Goal: Communication & Community: Answer question/provide support

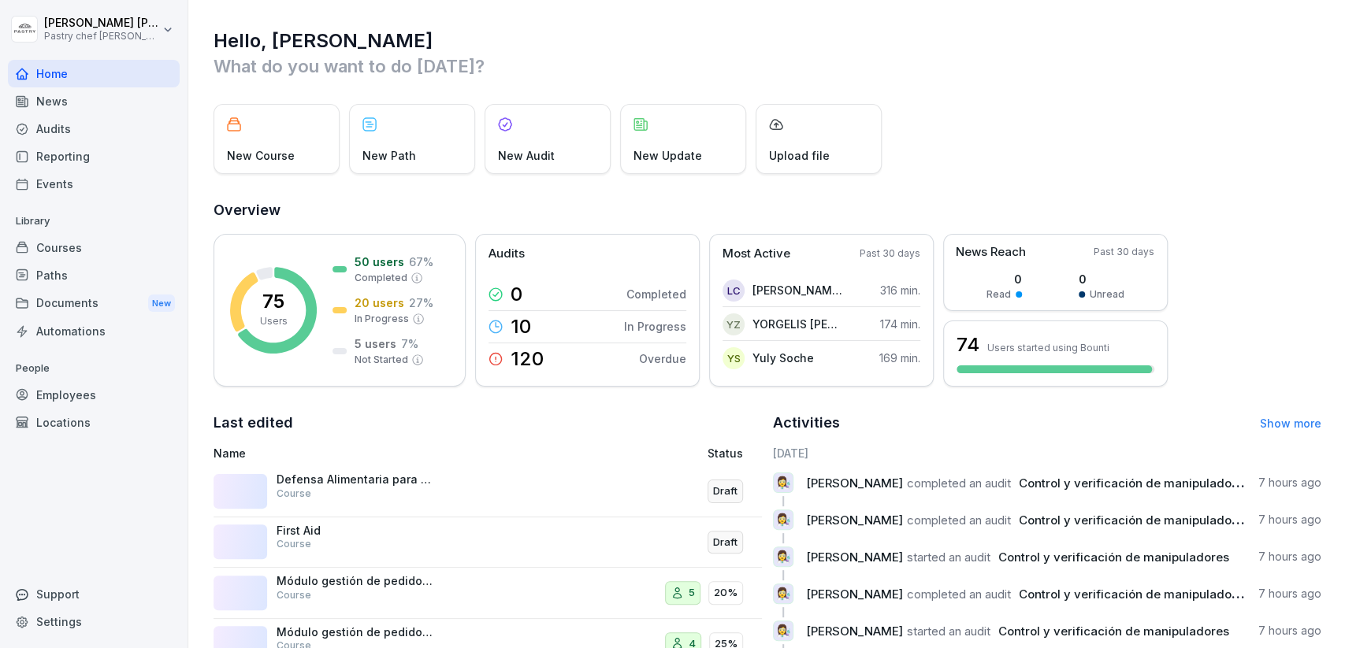
click at [100, 251] on div "Courses" at bounding box center [94, 248] width 172 height 28
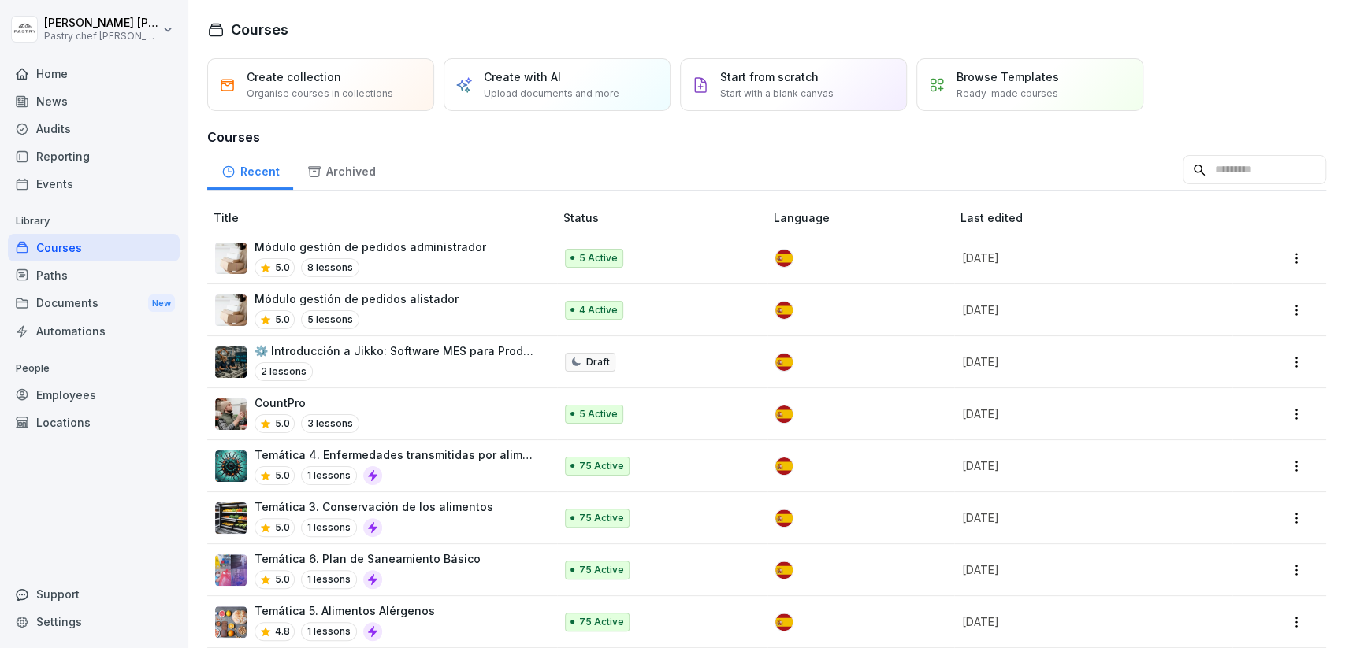
click at [379, 306] on div "Módulo gestión de pedidos alistador 5.0 5 lessons" at bounding box center [356, 310] width 204 height 39
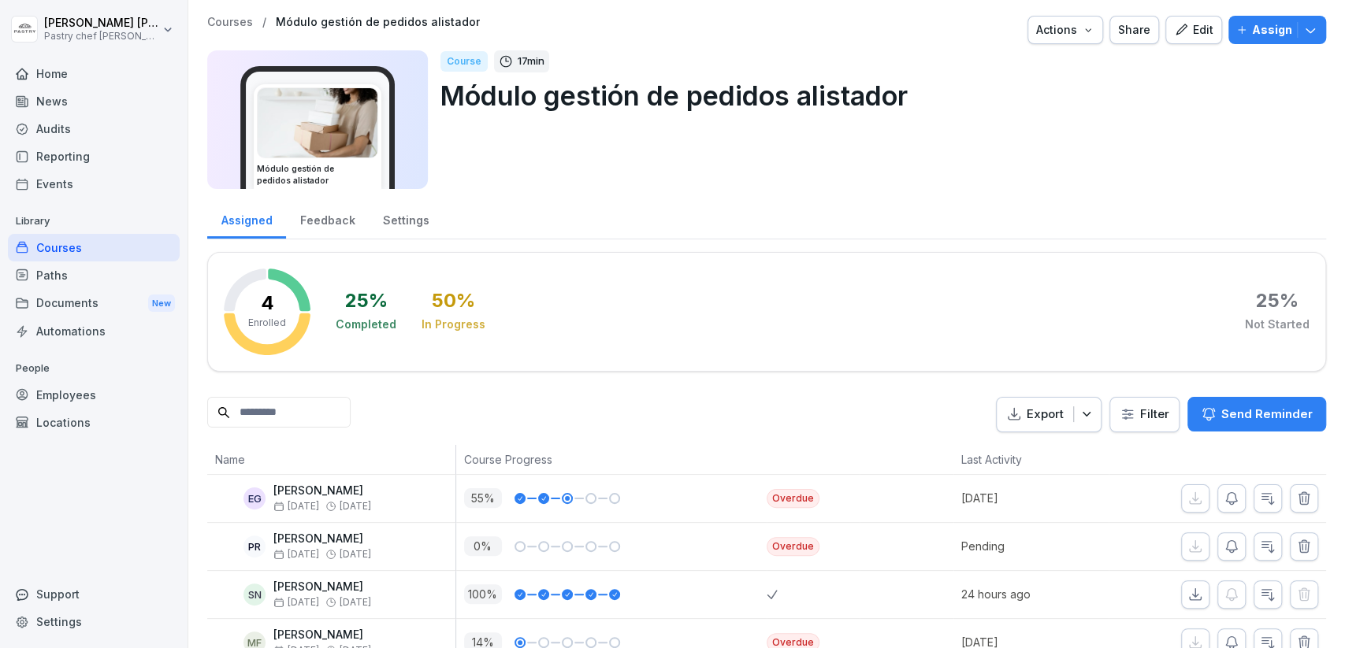
scroll to position [31, 0]
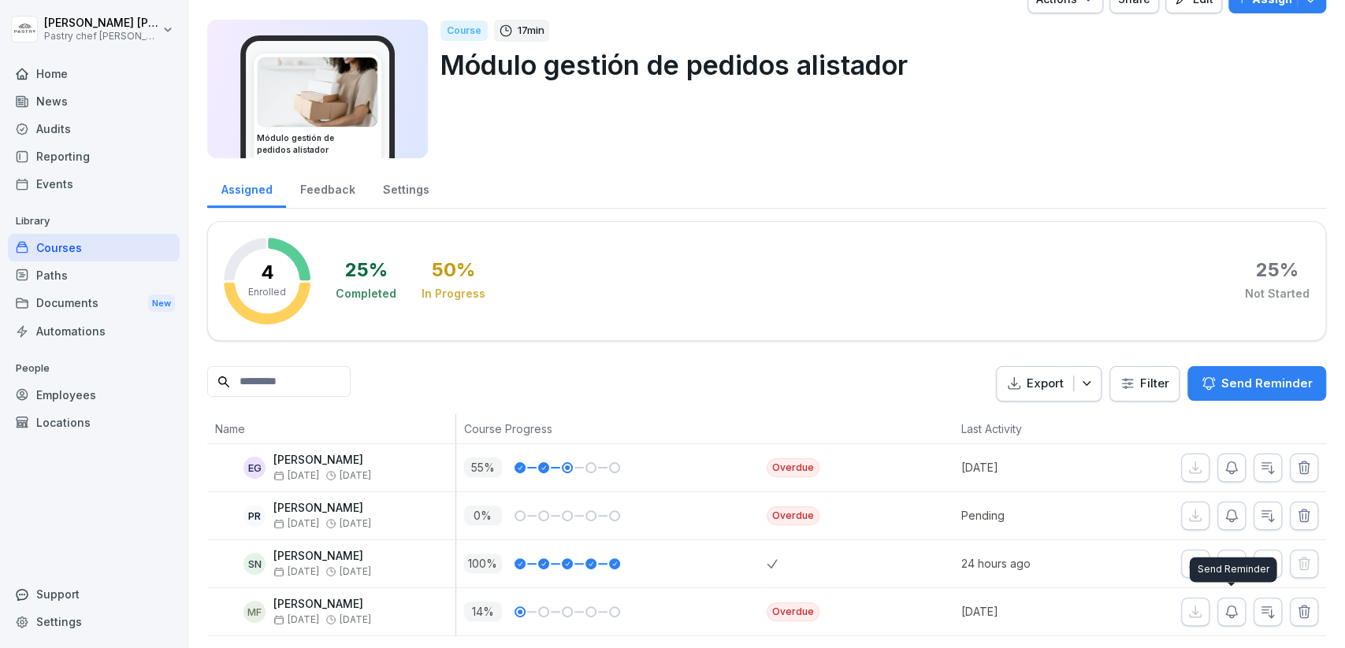
click at [1225, 615] on icon "button" at bounding box center [1232, 612] width 16 height 16
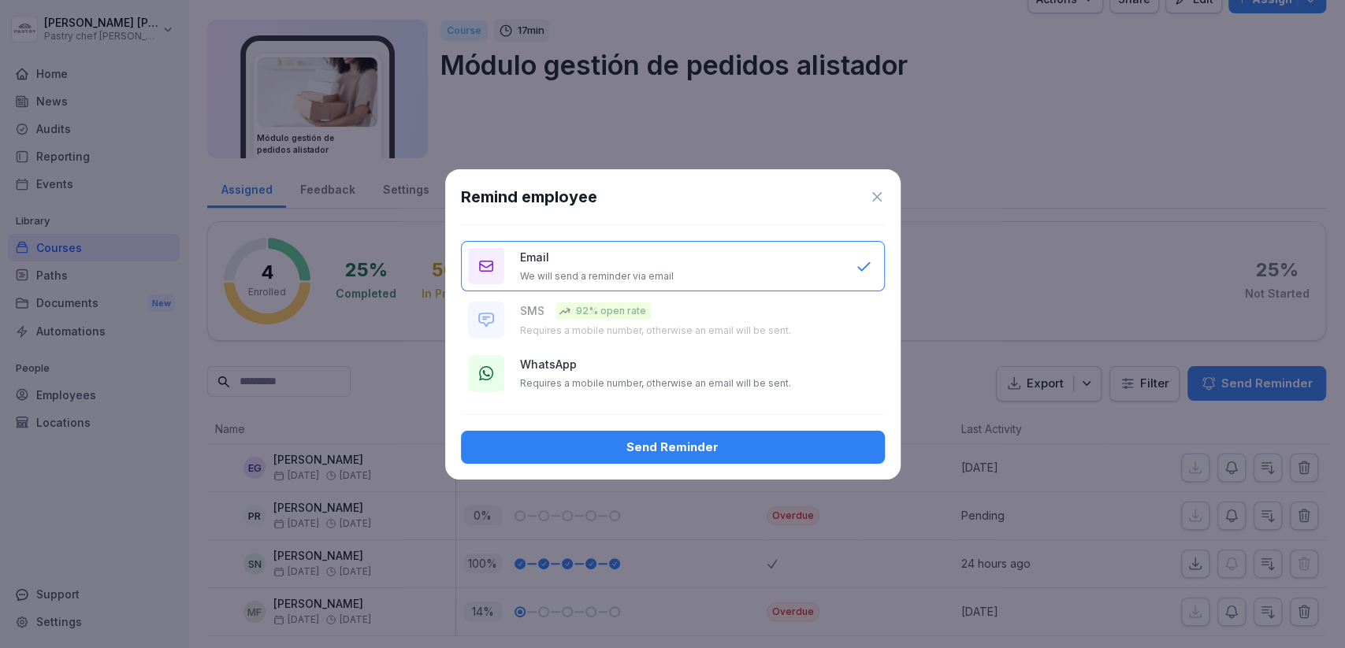
click at [704, 372] on div "WhatsApp Requires a mobile number, otherwise an email will be sent." at bounding box center [680, 373] width 320 height 34
click at [703, 451] on div "Send Reminder" at bounding box center [673, 447] width 399 height 17
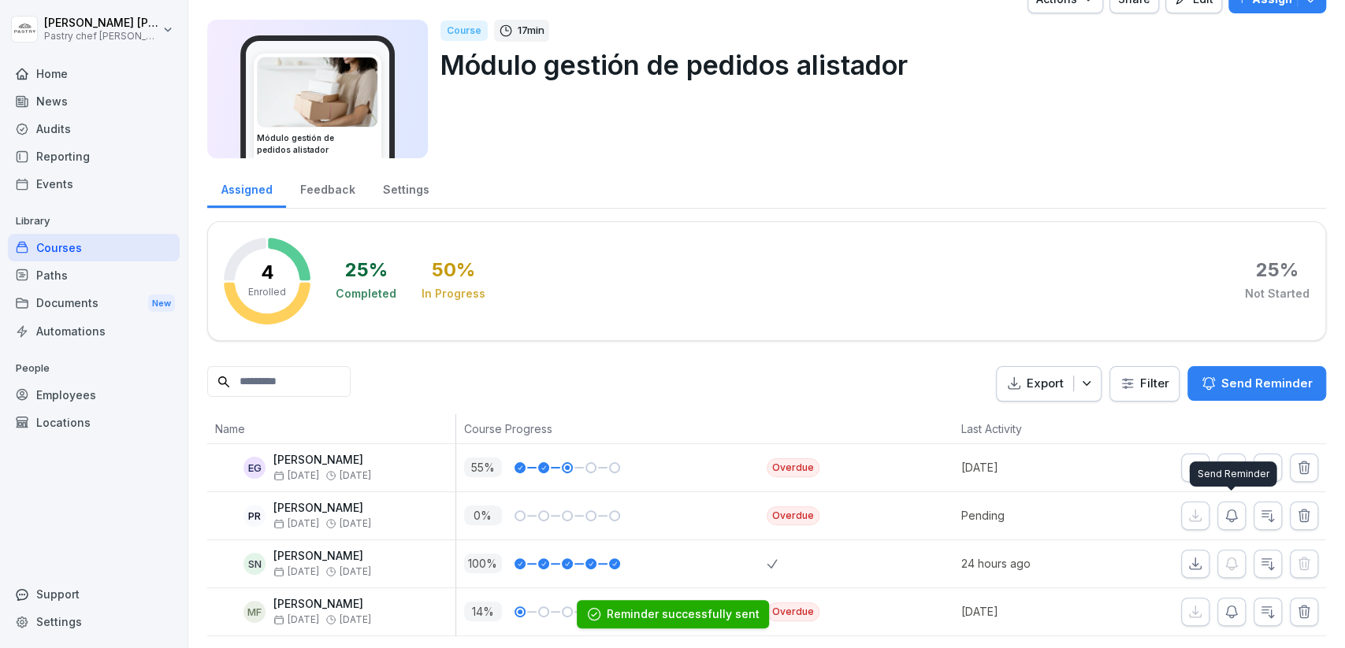
click at [1230, 503] on button "button" at bounding box center [1231, 516] width 28 height 28
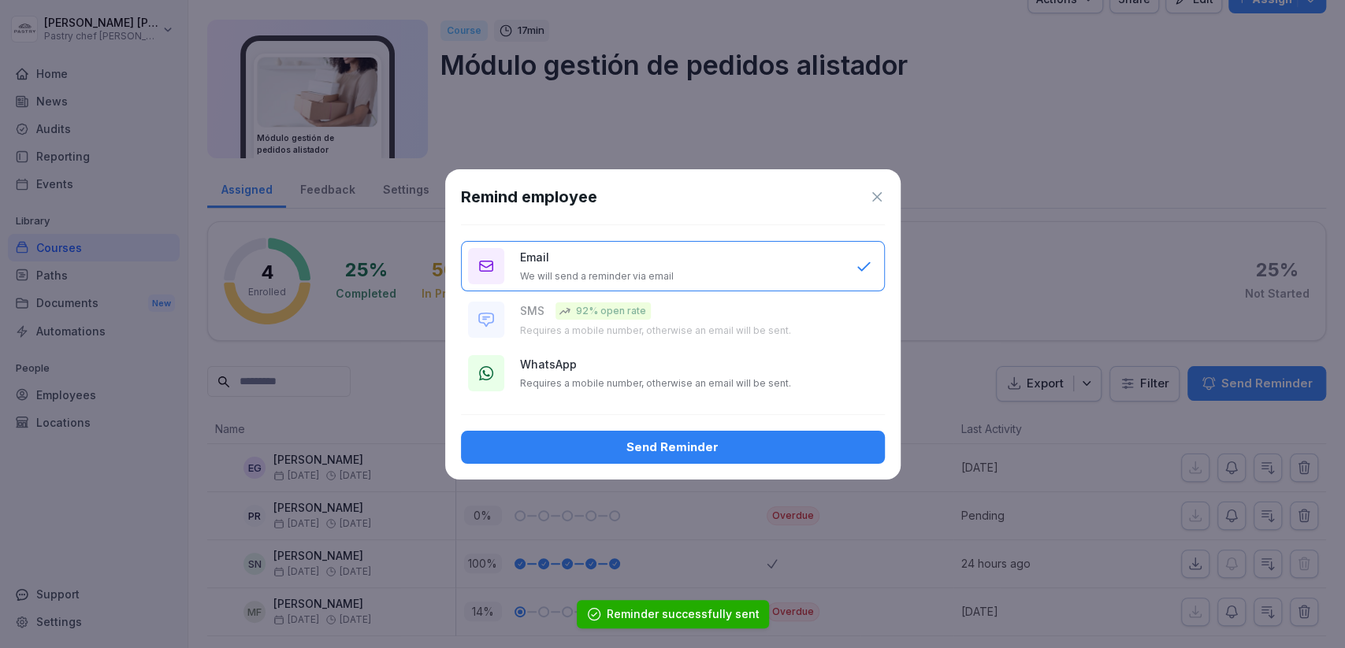
click at [719, 369] on div "WhatsApp Requires a mobile number, otherwise an email will be sent." at bounding box center [680, 373] width 320 height 34
click at [737, 443] on div "Send Reminder" at bounding box center [673, 447] width 399 height 17
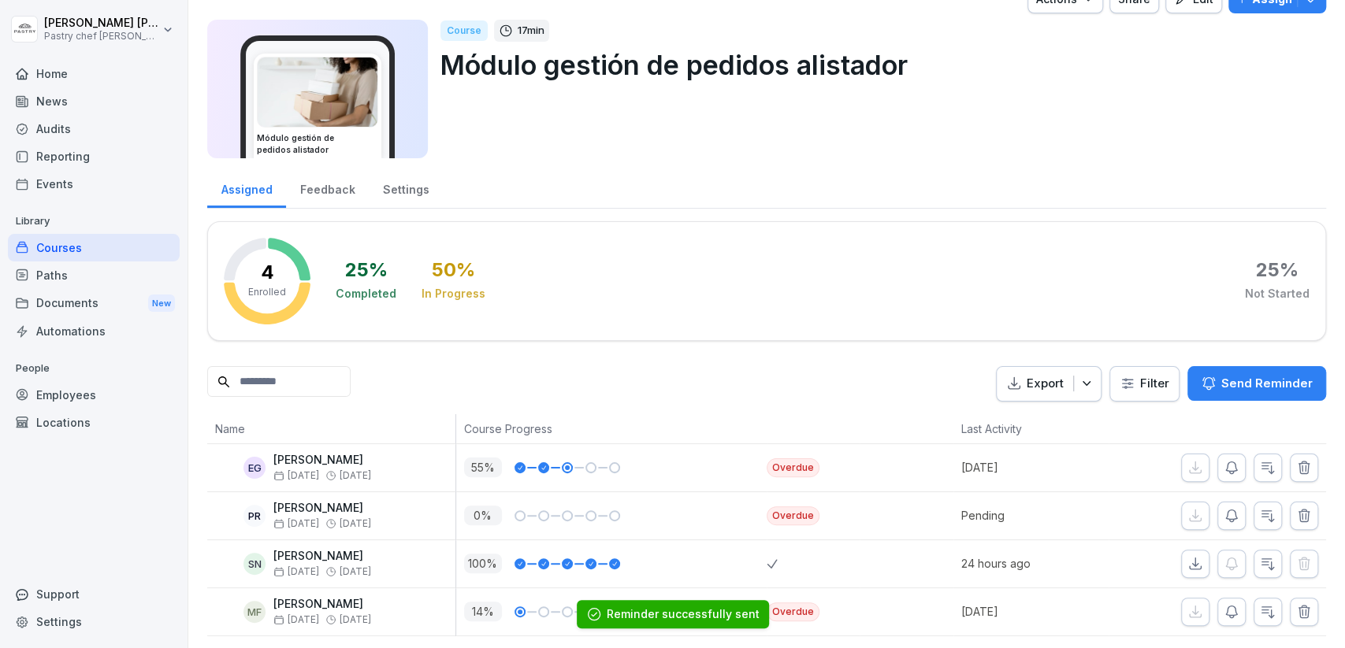
click at [1246, 467] on div at bounding box center [1253, 468] width 145 height 28
click at [1233, 468] on icon "button" at bounding box center [1231, 468] width 11 height 12
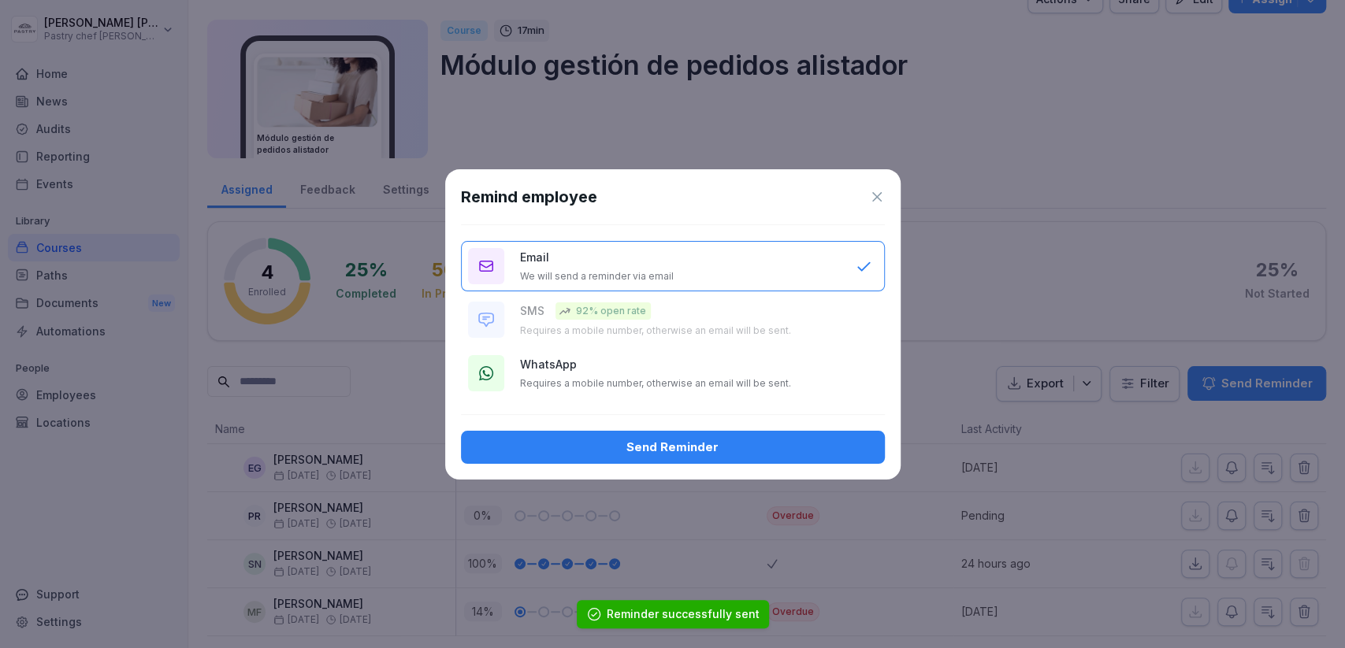
click at [674, 377] on p "Requires a mobile number, otherwise an email will be sent." at bounding box center [655, 383] width 271 height 13
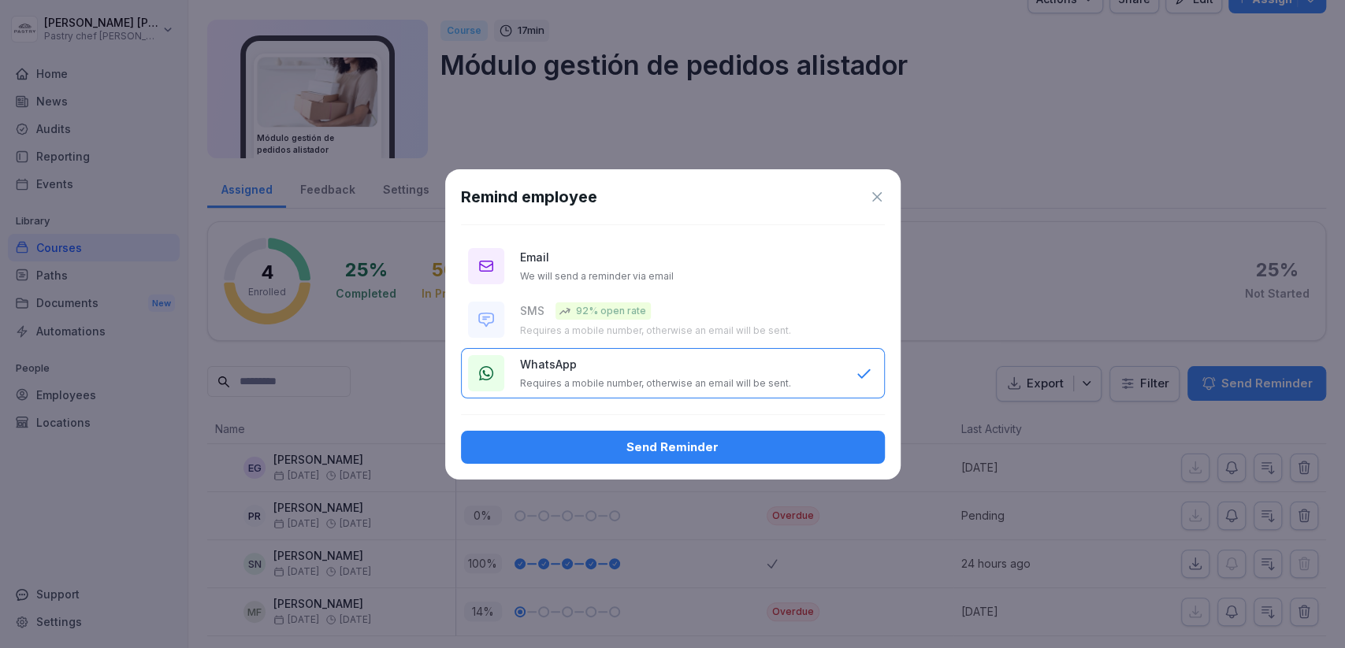
click at [650, 440] on div "Send Reminder" at bounding box center [673, 447] width 399 height 17
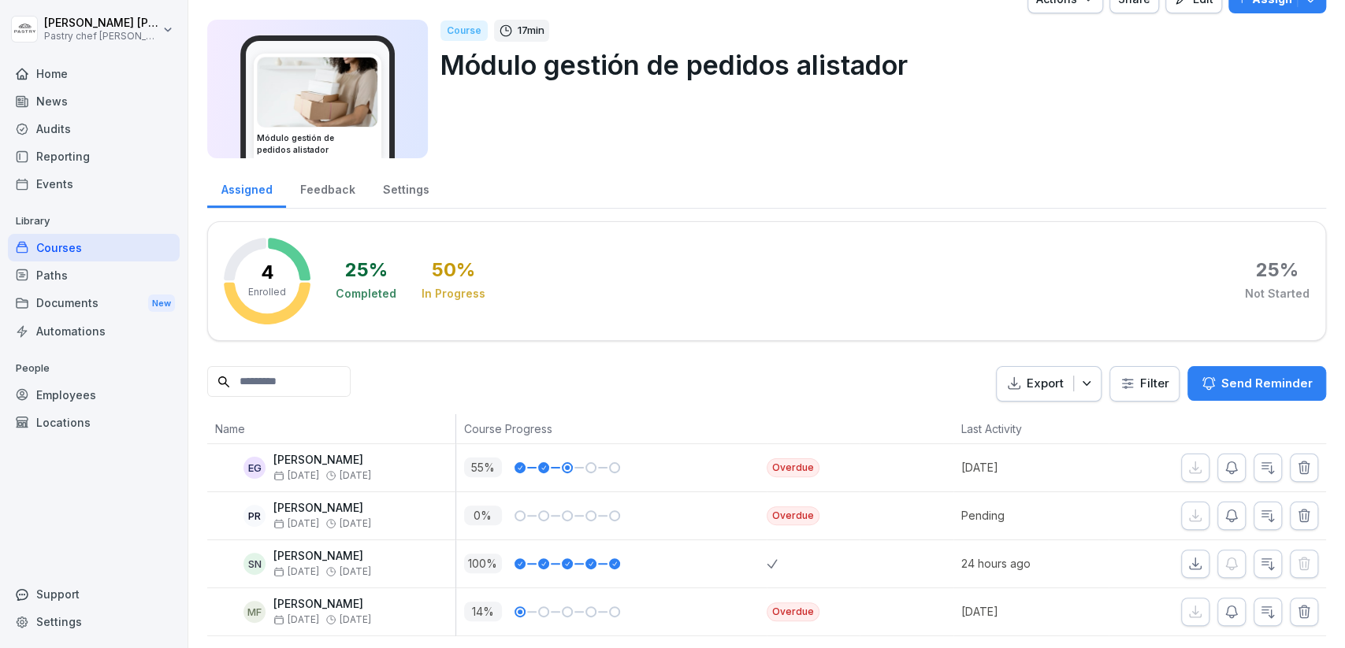
click at [104, 242] on div "Courses" at bounding box center [94, 248] width 172 height 28
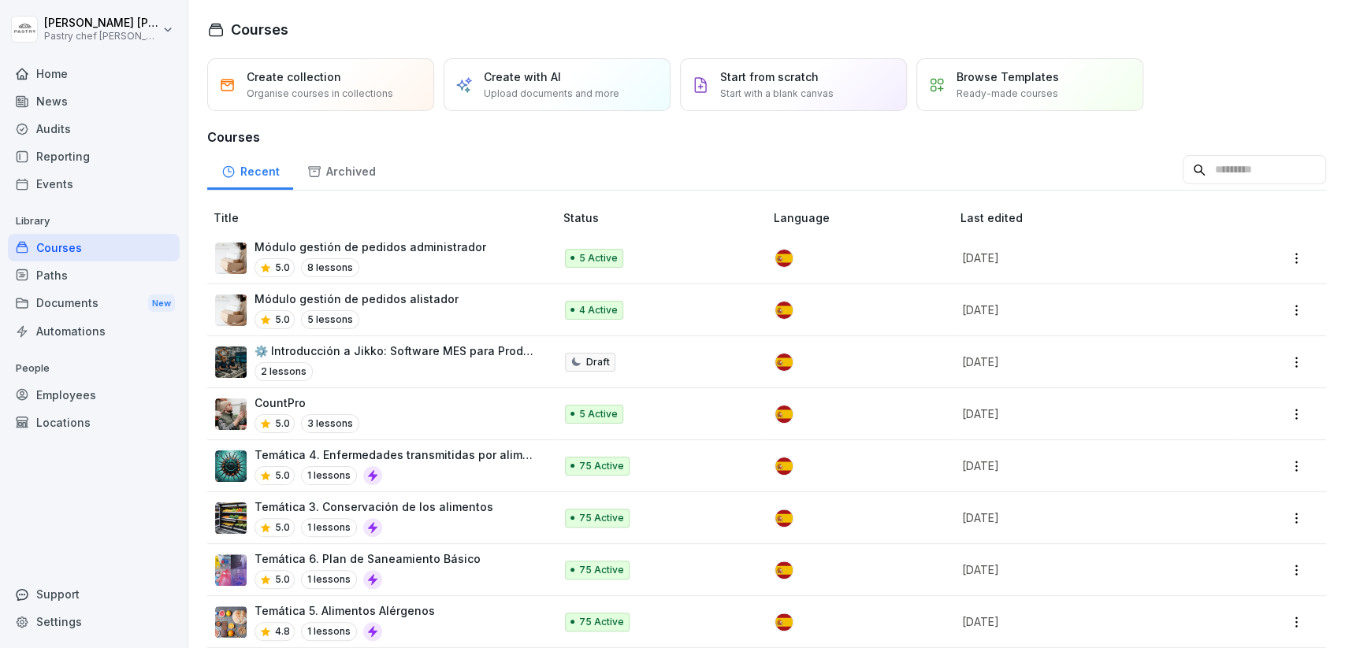
click at [451, 247] on p "Módulo gestión de pedidos administrador" at bounding box center [370, 247] width 232 height 17
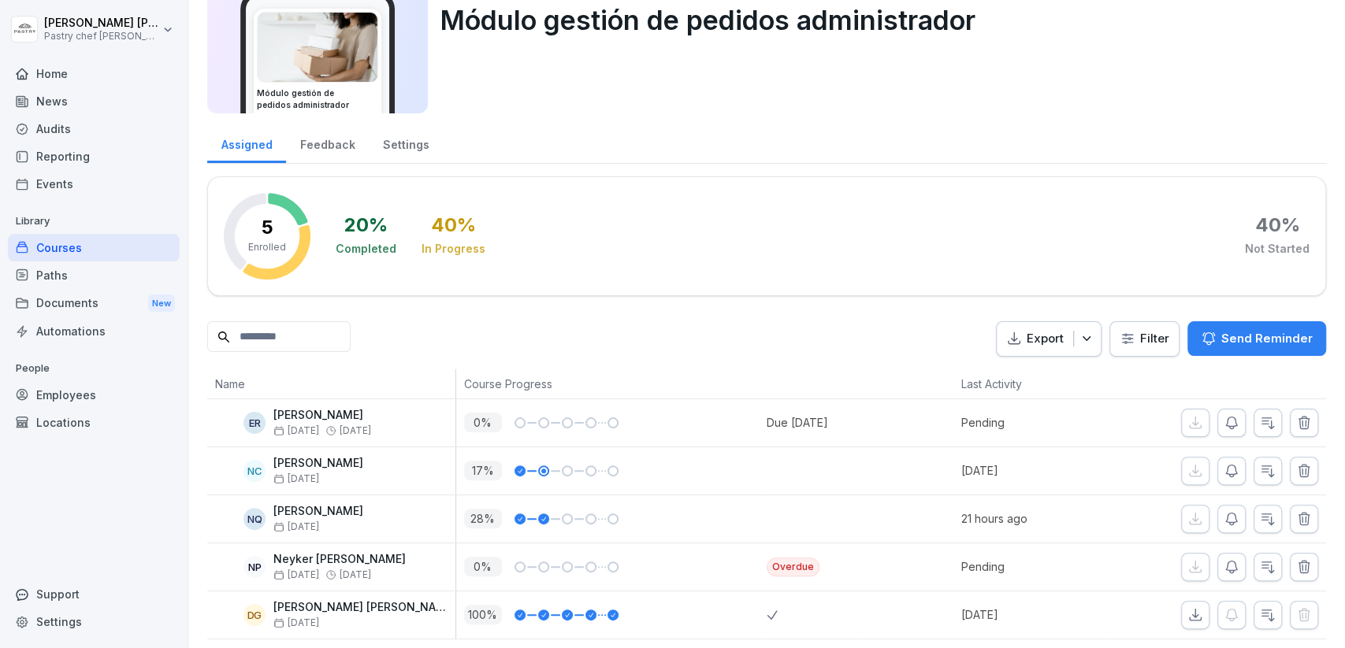
scroll to position [79, 0]
